Goal: Find specific page/section: Find specific page/section

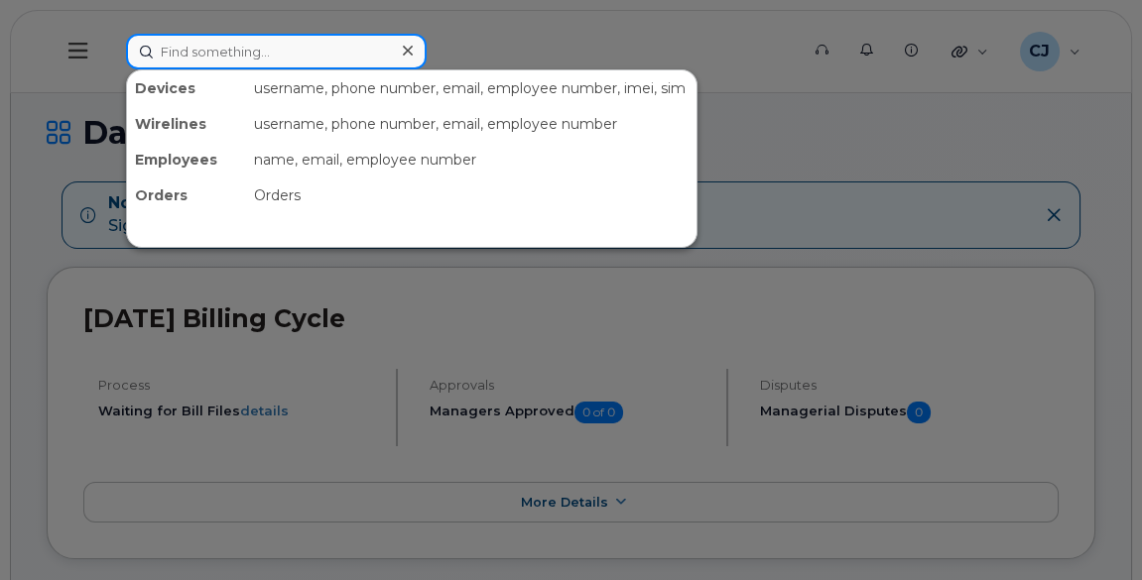
click at [363, 50] on input at bounding box center [276, 52] width 301 height 36
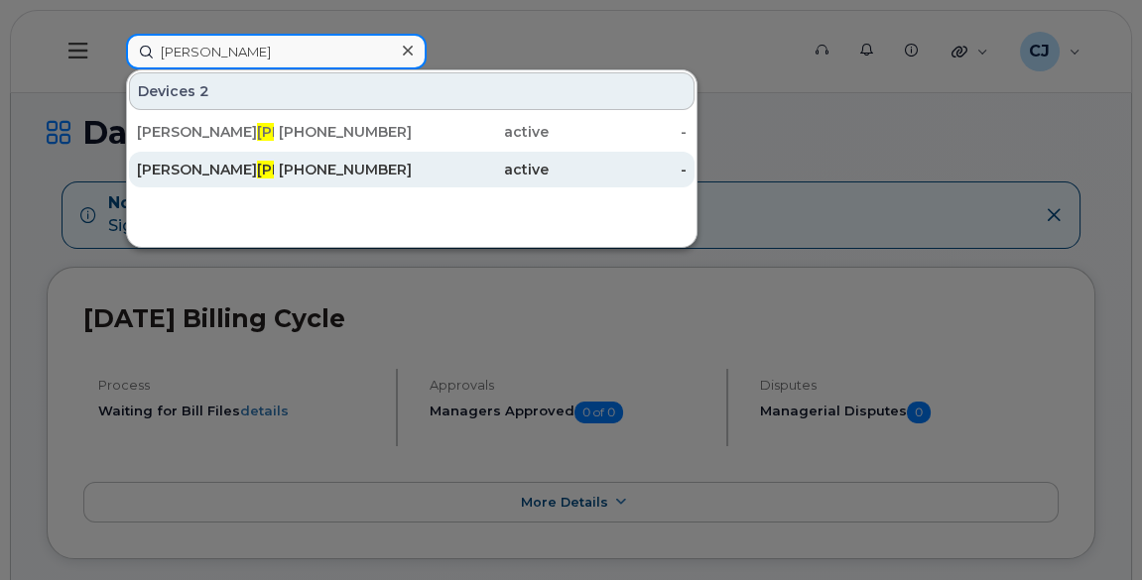
paste input "[PERSON_NAME]"
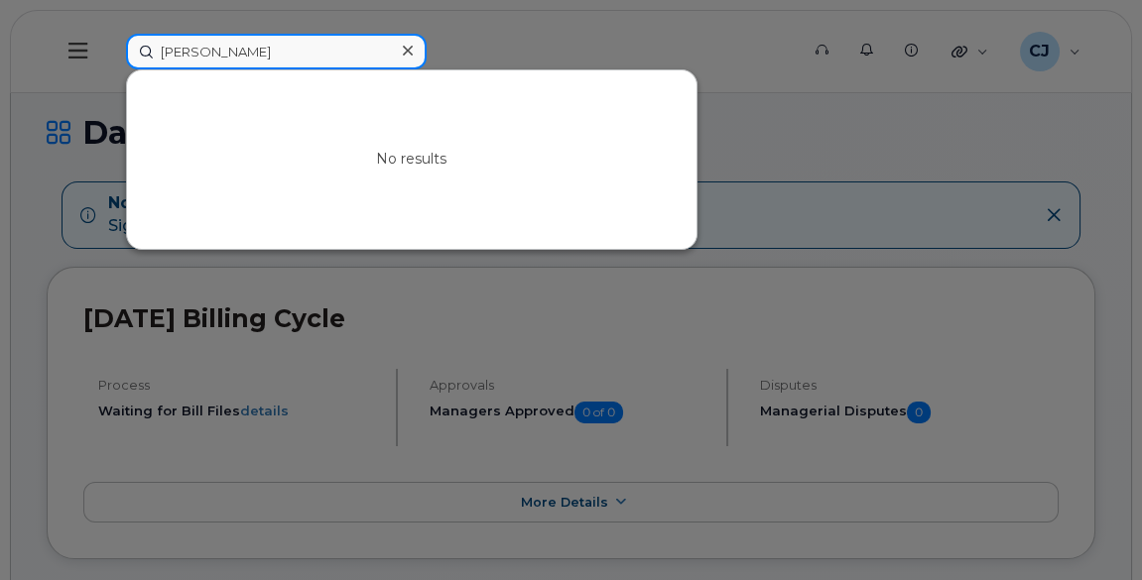
paste input "[PERSON_NAME]"
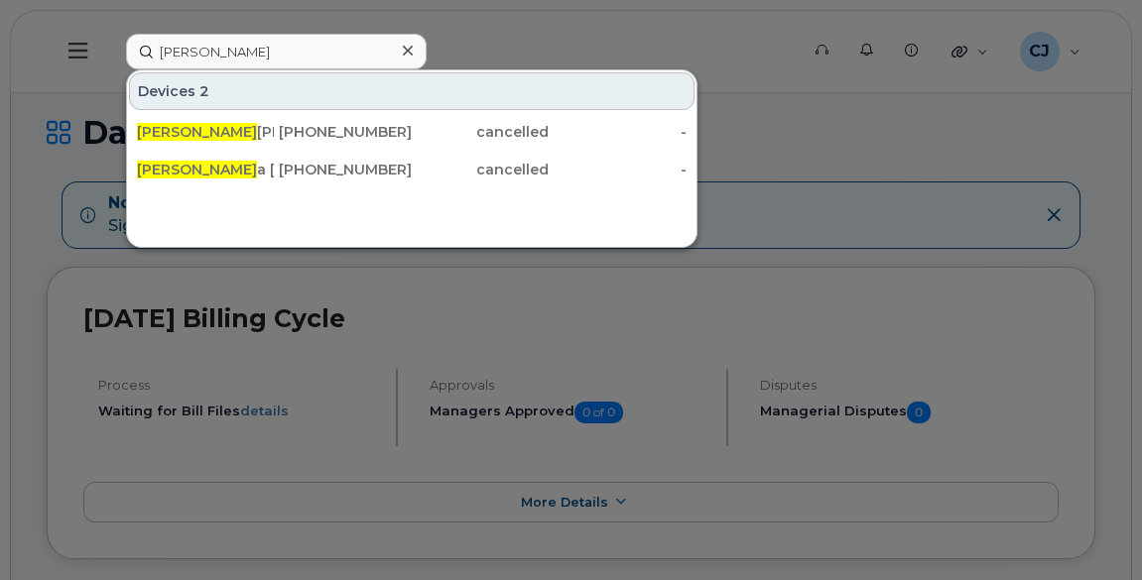
click at [283, 242] on div "Devices 2 [PERSON_NAME] [PHONE_NUMBER] cancelled - [PERSON_NAME] [PHONE_NUMBER]…" at bounding box center [411, 158] width 571 height 179
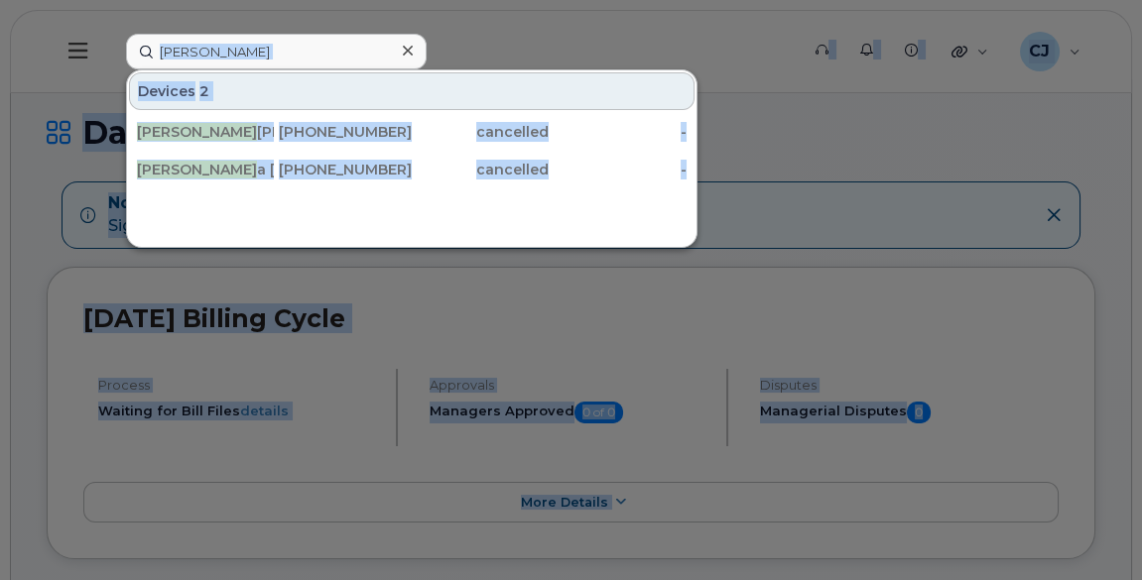
click at [248, 80] on div "Devices 2" at bounding box center [411, 91] width 565 height 38
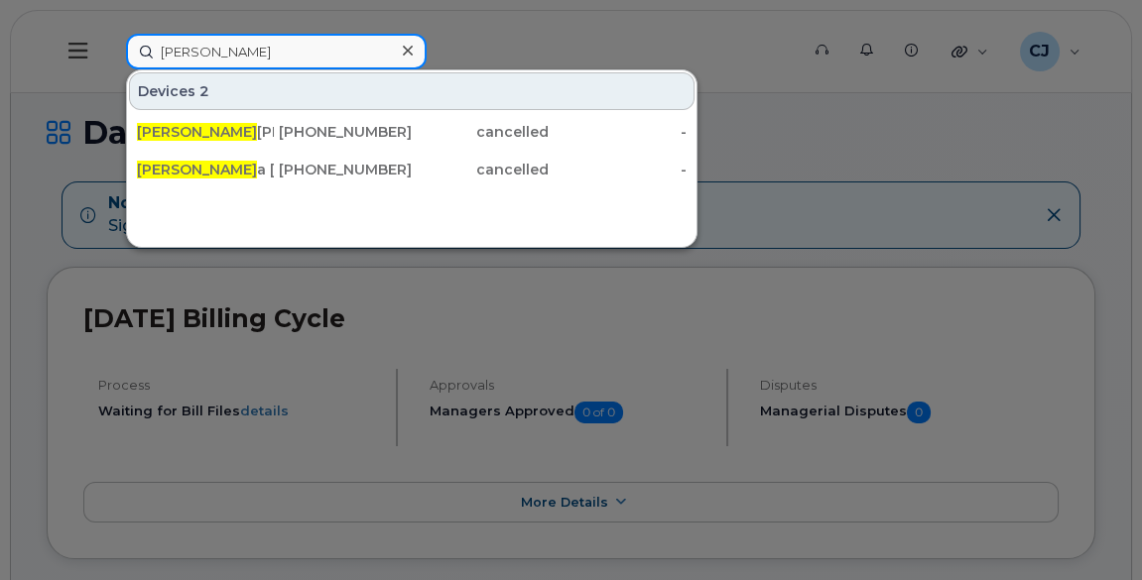
click at [242, 44] on input "[PERSON_NAME]" at bounding box center [276, 52] width 301 height 36
paste input "[PERSON_NAME]"
paste input "douard"
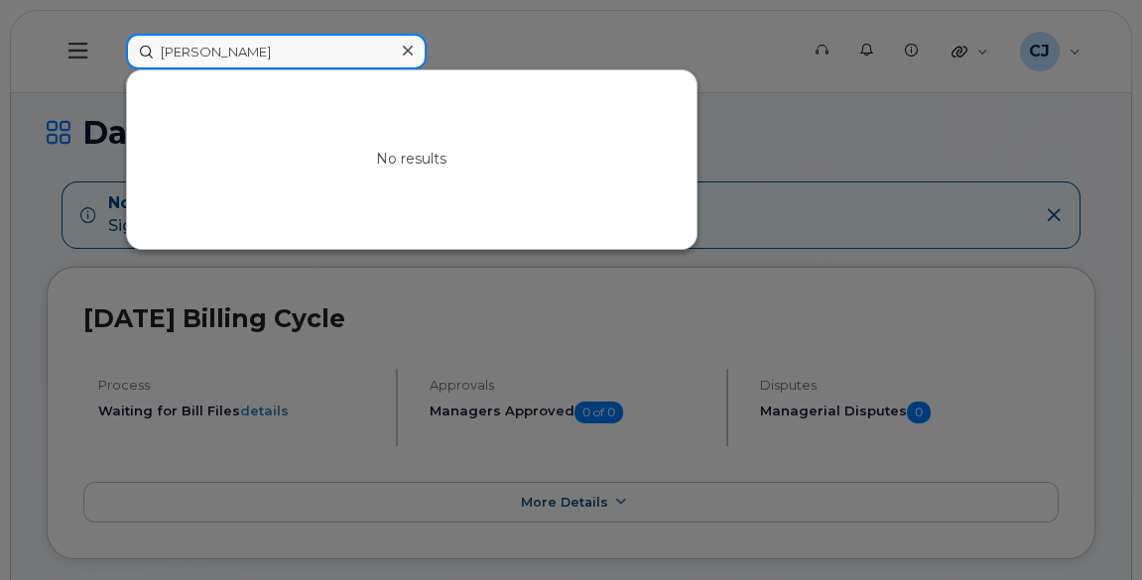
paste input "[PERSON_NAME]"
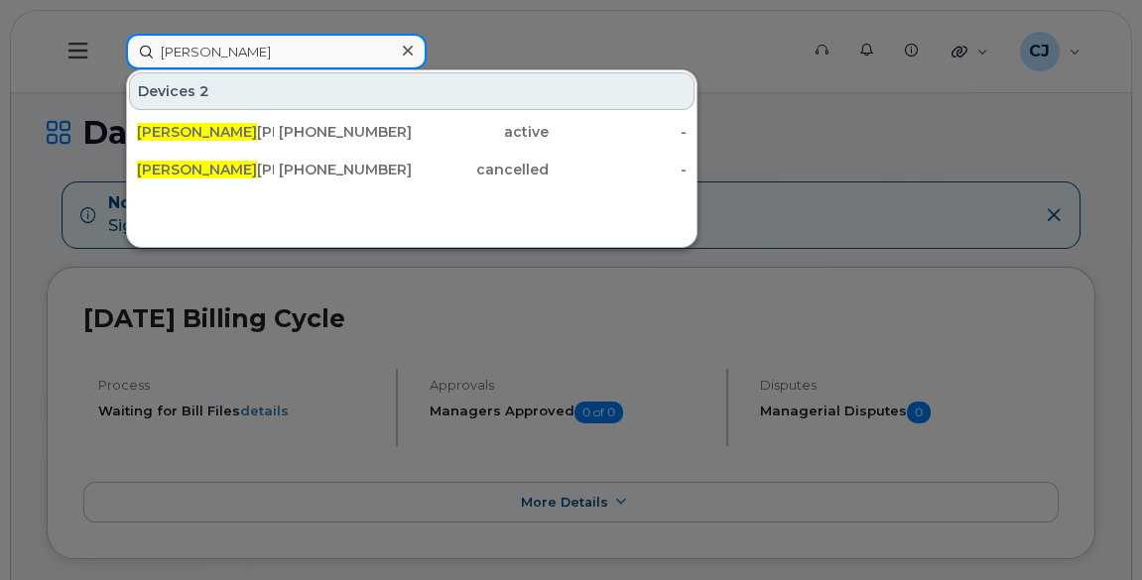
click at [237, 55] on input "[PERSON_NAME]" at bounding box center [276, 52] width 301 height 36
paste input "[PERSON_NAME]"
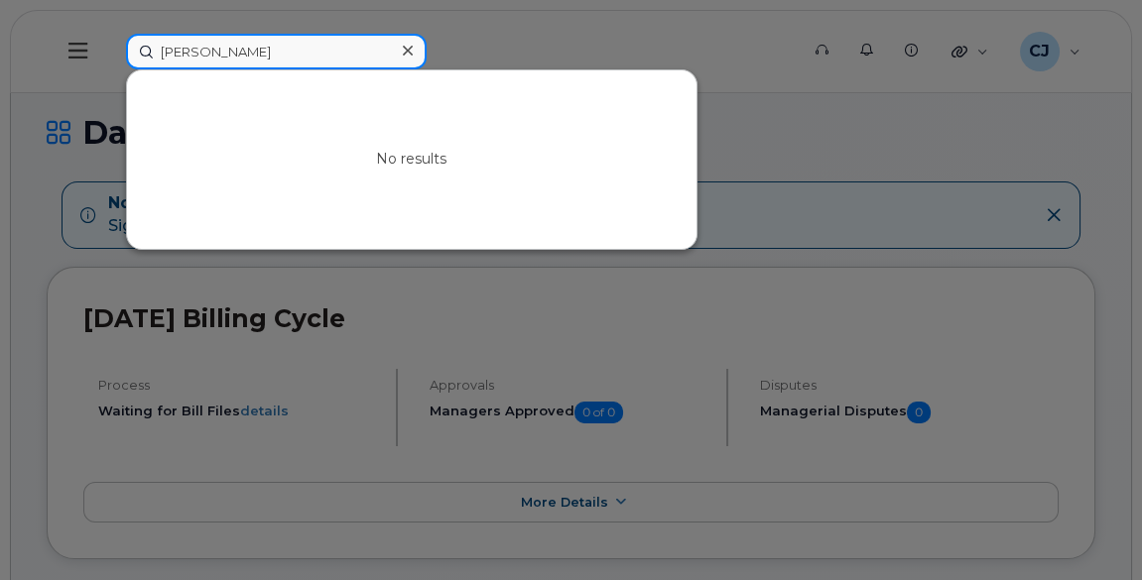
type input "[PERSON_NAME]"
click at [237, 55] on input "[PERSON_NAME]" at bounding box center [276, 52] width 301 height 36
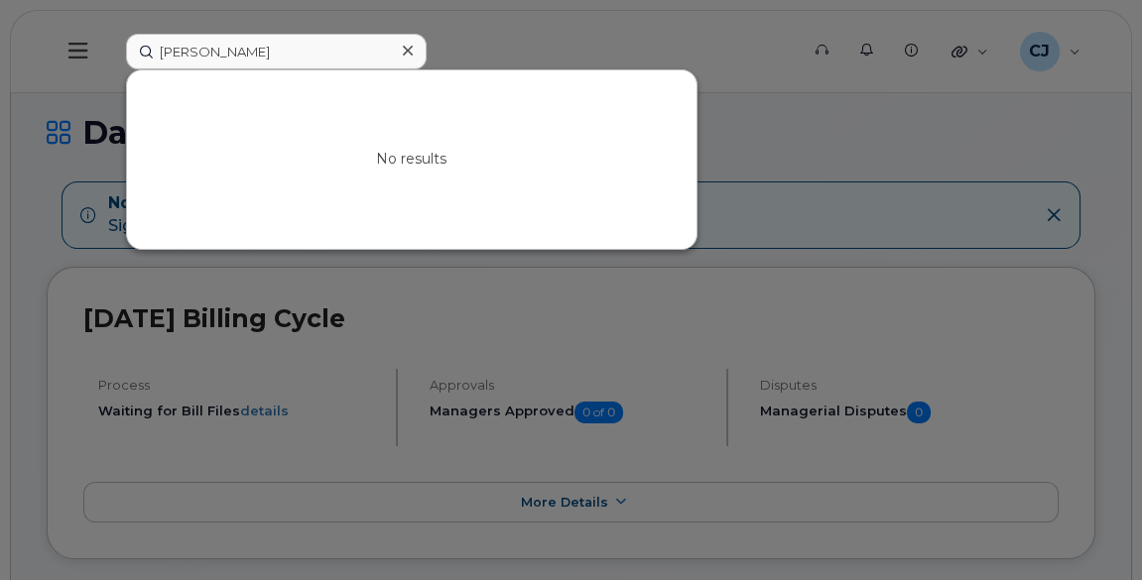
click at [410, 51] on icon at bounding box center [408, 51] width 10 height 16
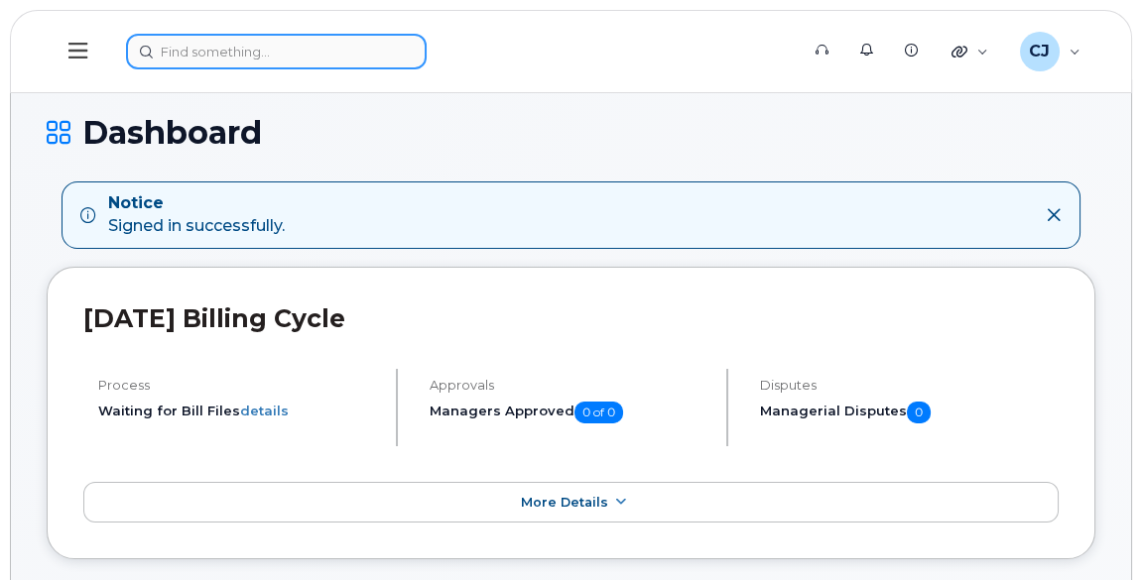
click at [228, 51] on input at bounding box center [276, 52] width 301 height 36
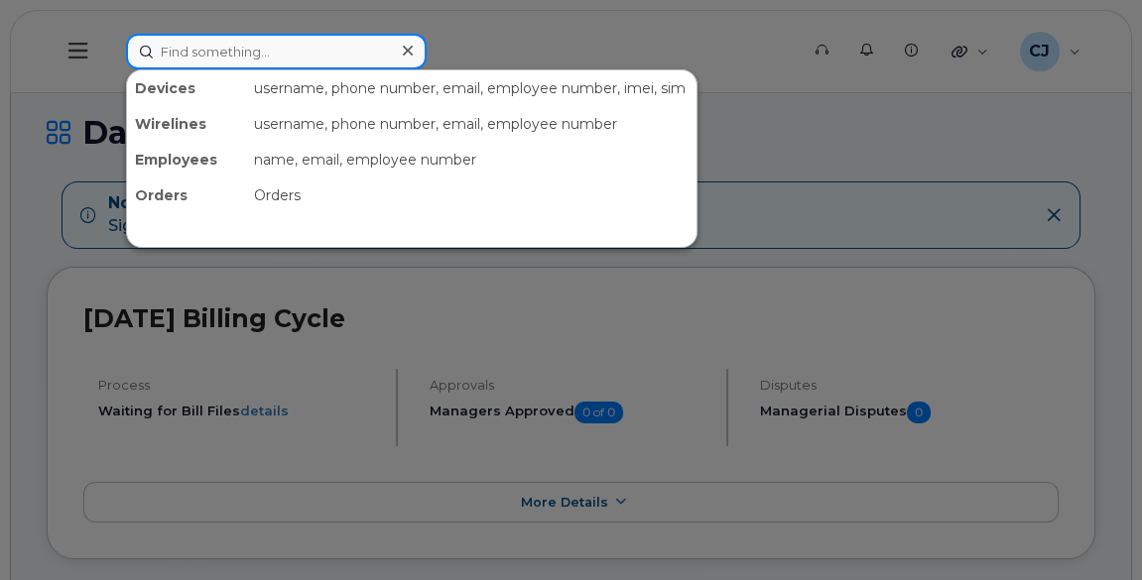
paste input "[PERSON_NAME]"
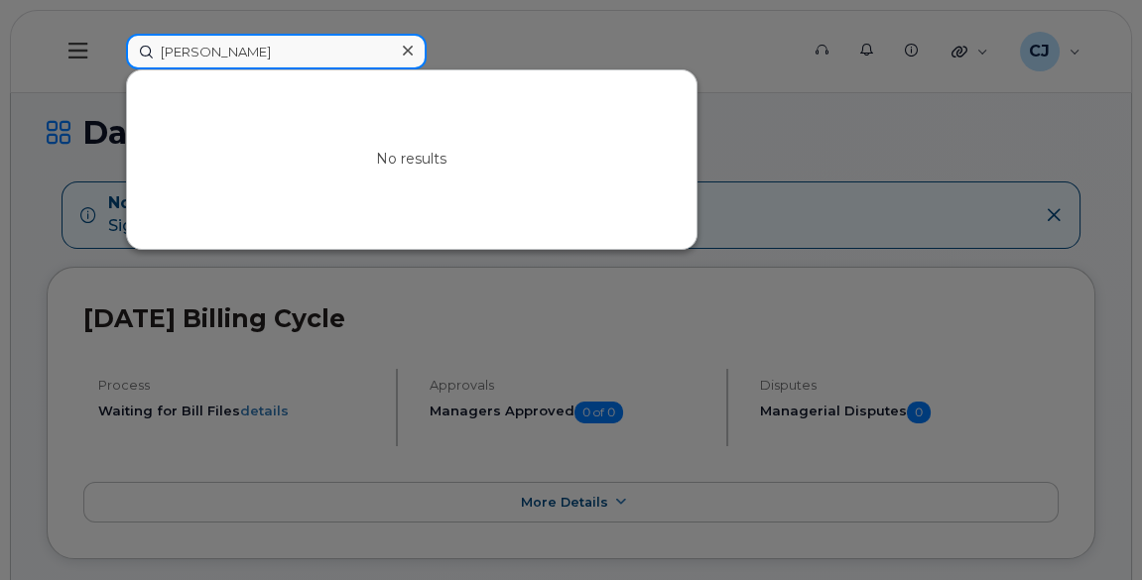
paste input "[PERSON_NAME]"
paste input "Dumon"
click at [270, 39] on input "[PERSON_NAME]" at bounding box center [276, 52] width 301 height 36
paste input "Fusseini"
type input "Fusseini"
